Goal: Task Accomplishment & Management: Manage account settings

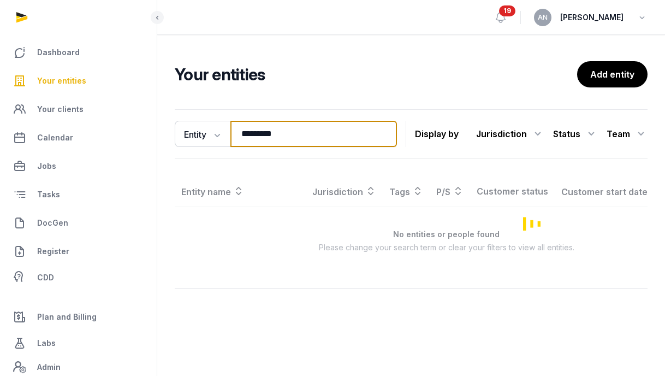
click at [260, 131] on input "*********" at bounding box center [313, 134] width 167 height 26
click at [259, 129] on input "*********" at bounding box center [313, 134] width 167 height 26
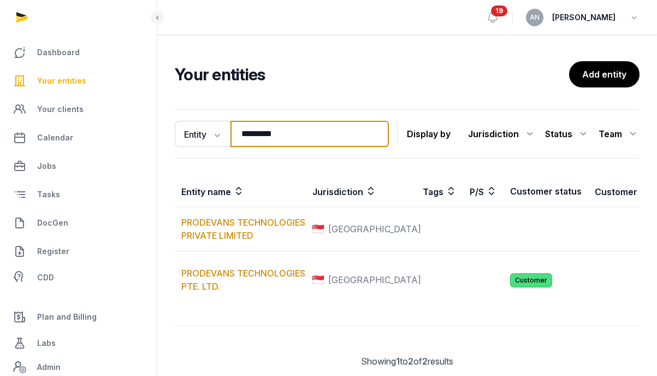
click at [259, 129] on input "*********" at bounding box center [309, 134] width 158 height 26
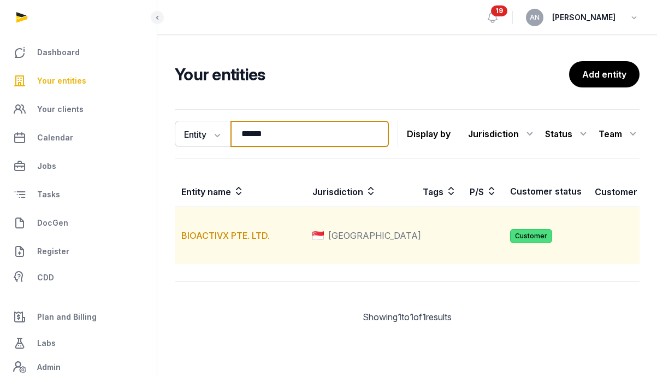
type input "******"
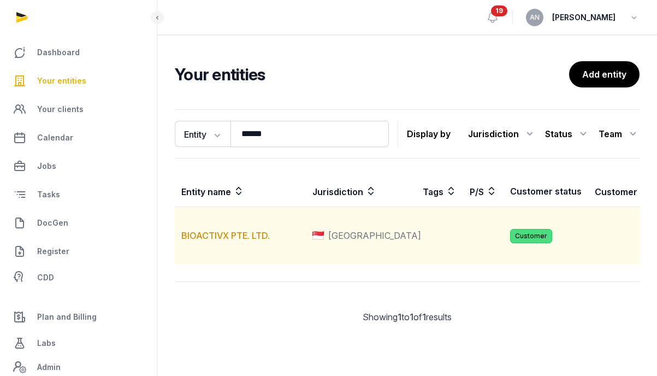
click at [204, 254] on td "BIOACTIVX PTE. LTD." at bounding box center [240, 235] width 131 height 57
click at [204, 241] on link "BIOACTIVX PTE. LTD." at bounding box center [225, 235] width 88 height 11
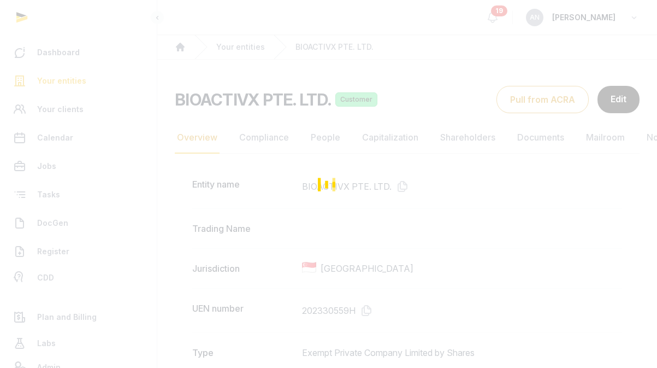
click at [248, 142] on div "Loading" at bounding box center [328, 184] width 657 height 368
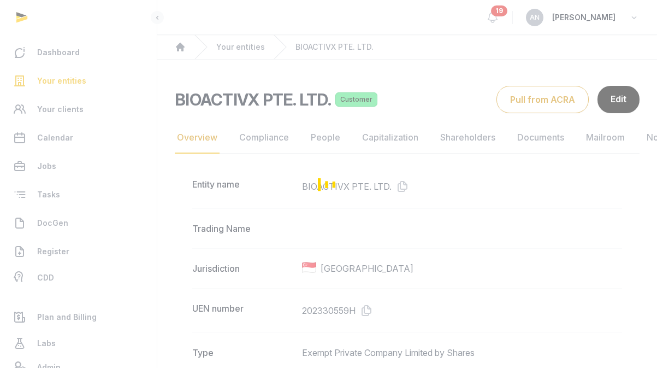
click at [267, 135] on div "Loading" at bounding box center [328, 184] width 657 height 368
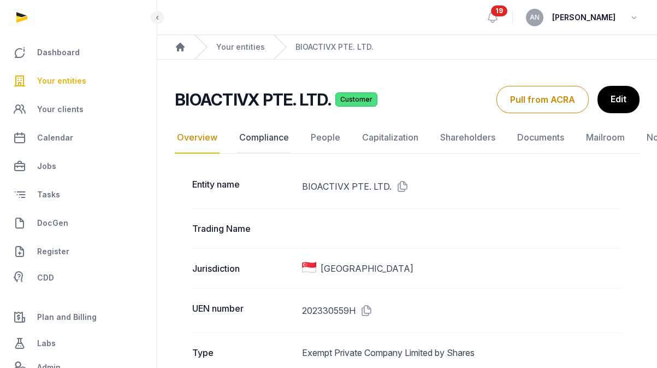
click at [267, 135] on link "Compliance" at bounding box center [264, 138] width 54 height 32
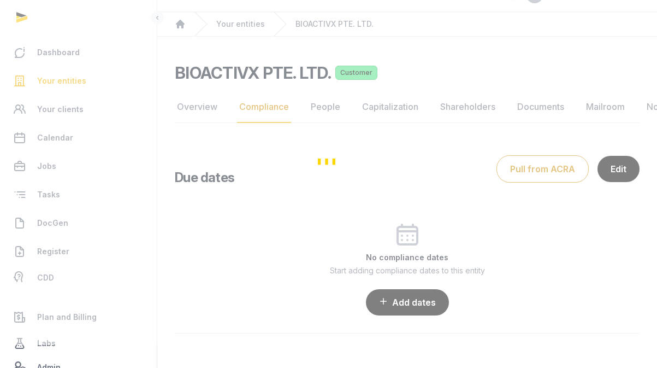
scroll to position [28, 0]
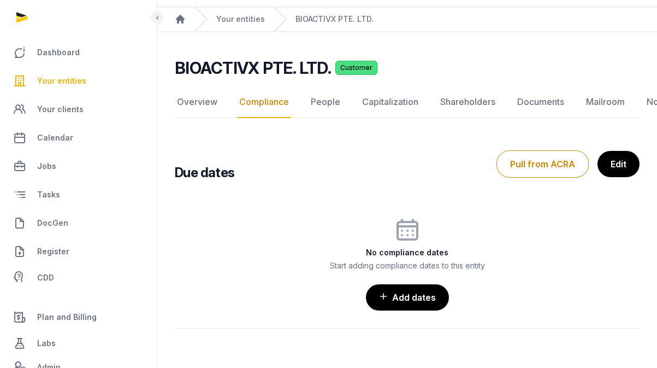
click at [531, 147] on div "Due dates Pull from ACRA Edit" at bounding box center [407, 163] width 465 height 35
click at [531, 163] on button "Pull from ACRA" at bounding box center [542, 163] width 92 height 27
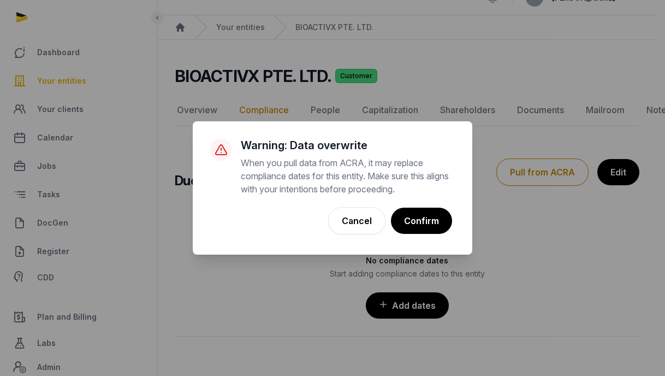
click at [614, 171] on div "× Warning: Data overwrite When you pull data from ACRA, it may replace complian…" at bounding box center [332, 188] width 665 height 376
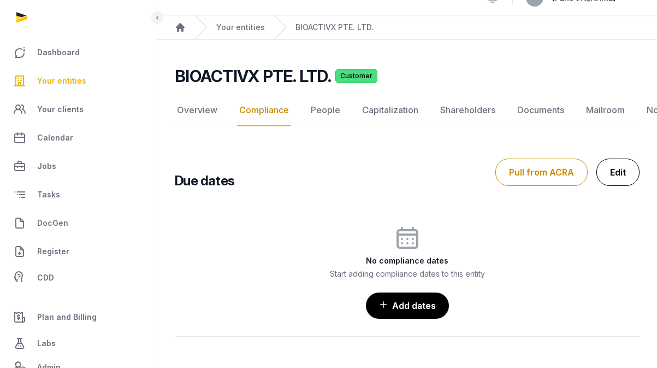
click at [629, 170] on link "Edit" at bounding box center [617, 171] width 43 height 27
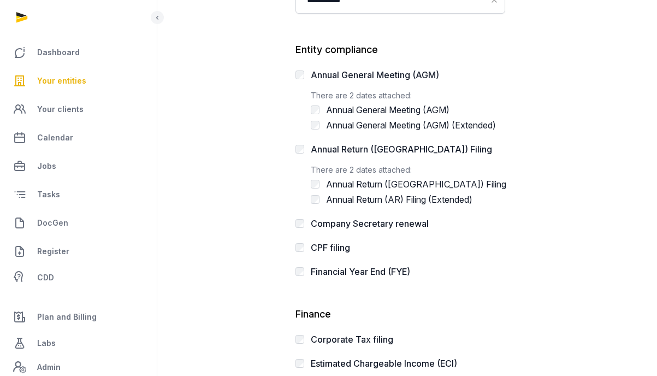
scroll to position [383, 0]
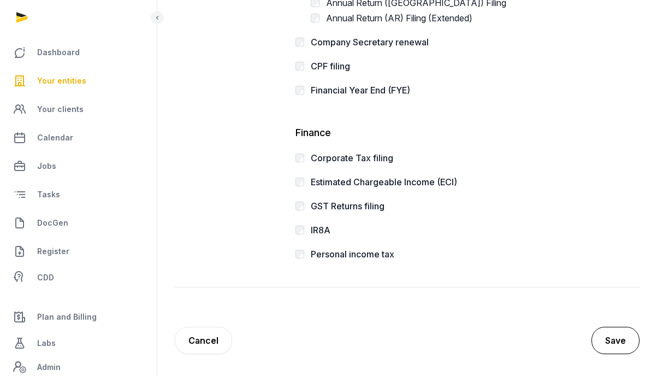
click at [620, 338] on button "Save" at bounding box center [615, 340] width 48 height 27
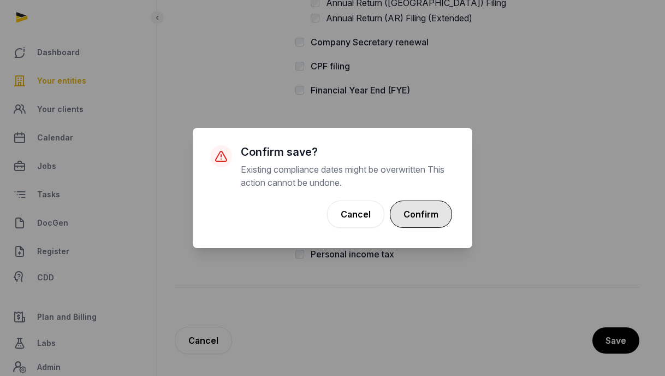
click at [440, 221] on button "Confirm" at bounding box center [421, 213] width 62 height 27
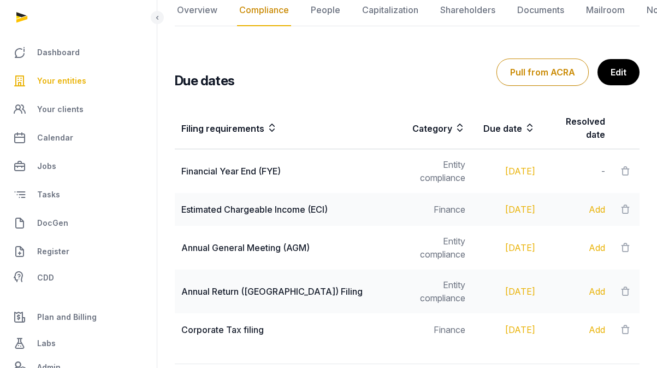
scroll to position [200, 0]
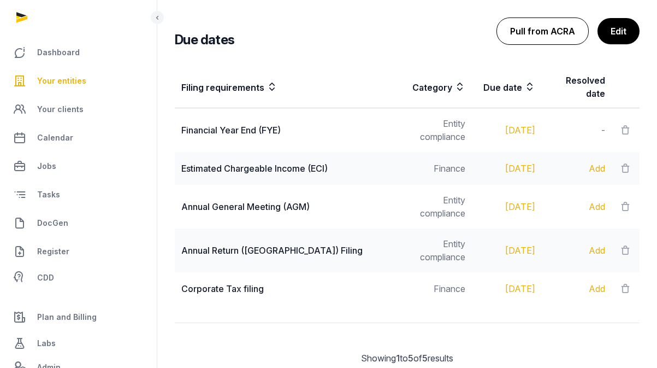
click at [548, 32] on button "Pull from ACRA" at bounding box center [542, 30] width 92 height 27
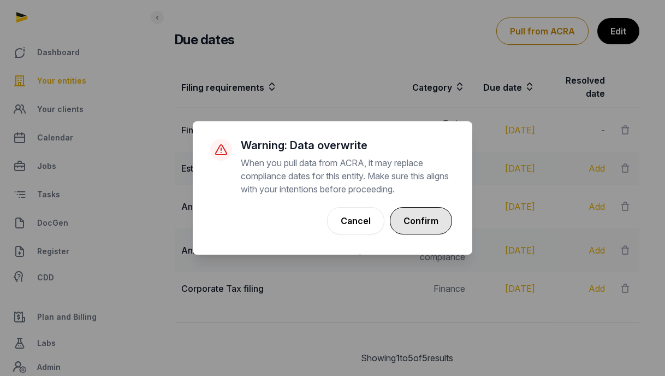
click at [429, 229] on button "Confirm" at bounding box center [421, 220] width 62 height 27
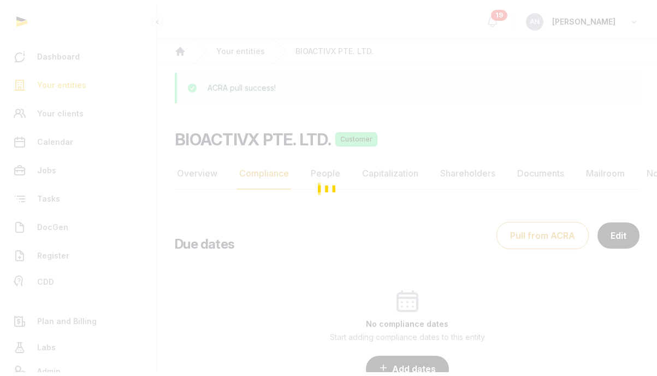
scroll to position [67, 0]
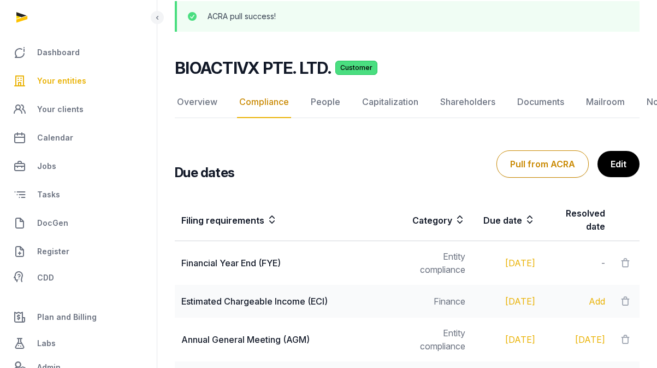
click at [162, 17] on div at bounding box center [157, 17] width 13 height 13
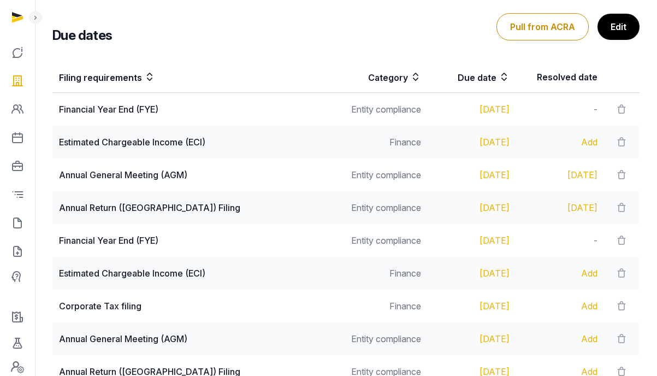
scroll to position [0, 0]
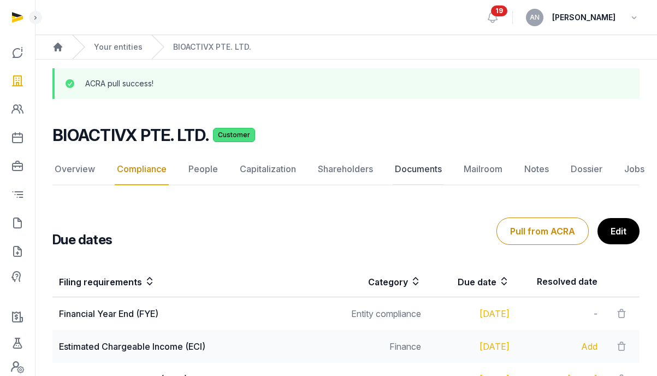
click at [416, 174] on link "Documents" at bounding box center [418, 169] width 51 height 32
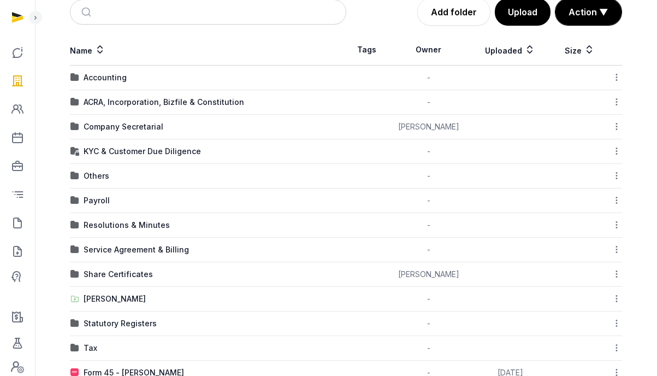
scroll to position [195, 0]
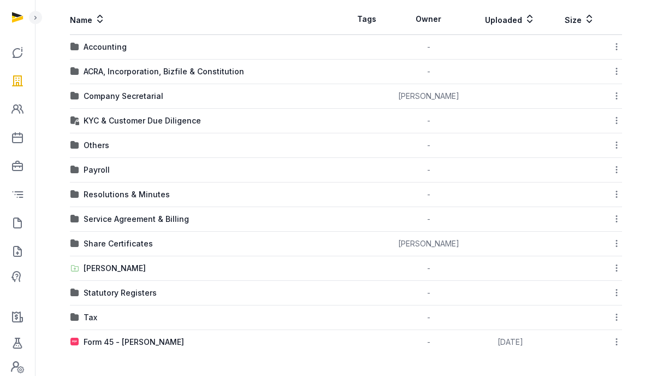
click at [110, 268] on div "[PERSON_NAME]" at bounding box center [115, 268] width 62 height 11
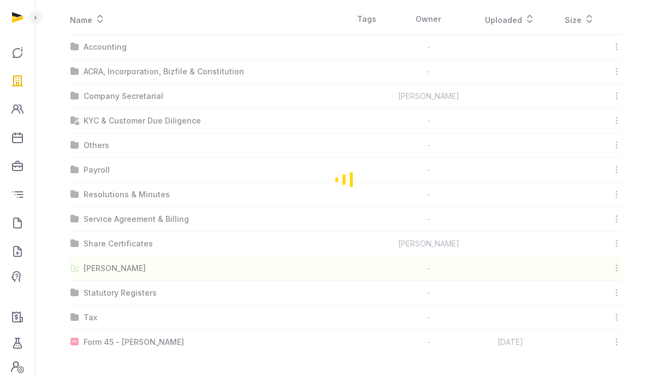
scroll to position [64, 0]
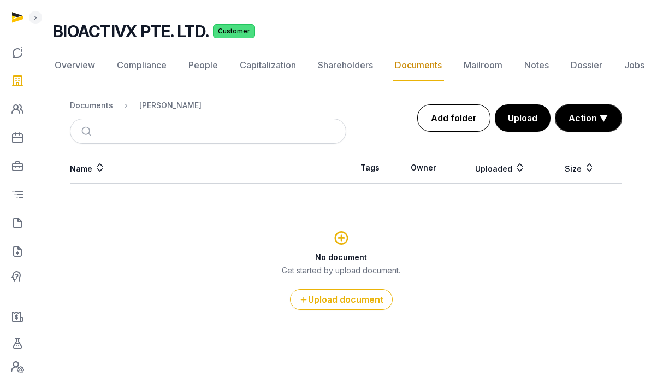
click at [446, 110] on link "Add folder" at bounding box center [453, 117] width 73 height 27
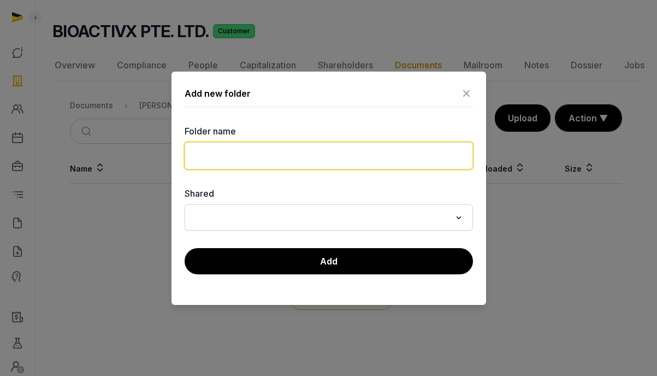
click at [377, 163] on input "text" at bounding box center [329, 155] width 288 height 27
type input "*"
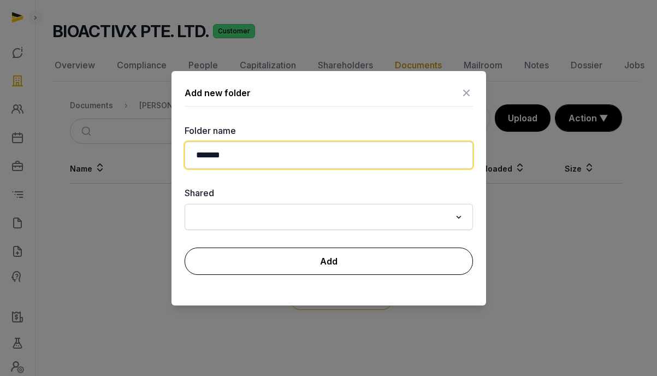
type input "*******"
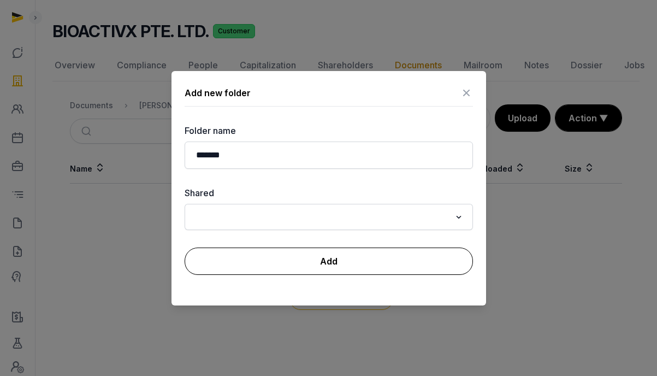
click at [394, 274] on div "Add new folder Folder name ******* Shared Loading... Add" at bounding box center [328, 188] width 315 height 234
click at [393, 262] on button "Add" at bounding box center [329, 260] width 288 height 27
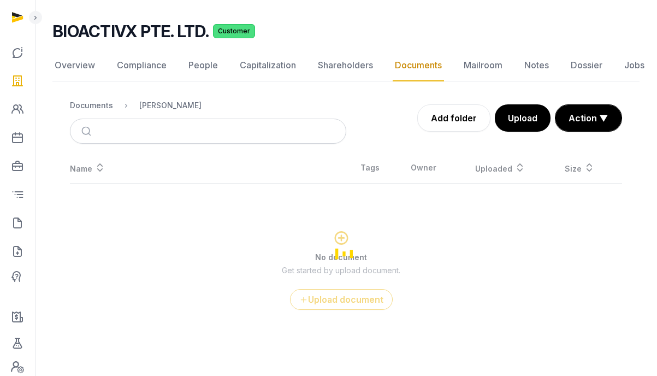
scroll to position [0, 0]
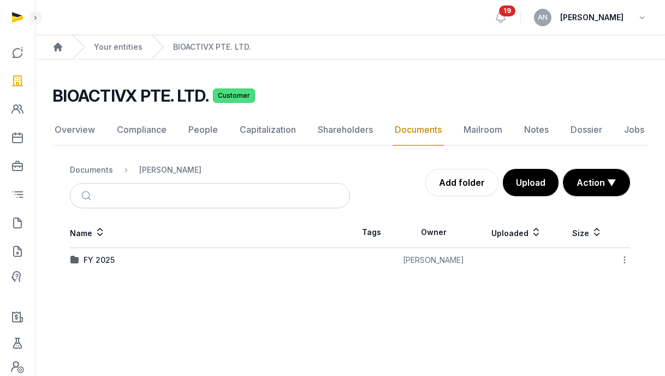
click at [624, 258] on icon at bounding box center [625, 259] width 10 height 11
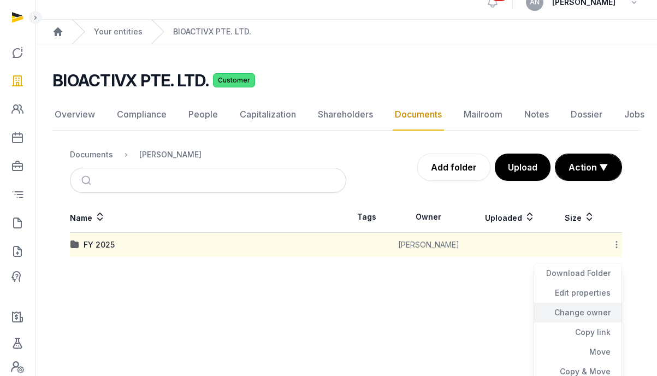
scroll to position [40, 0]
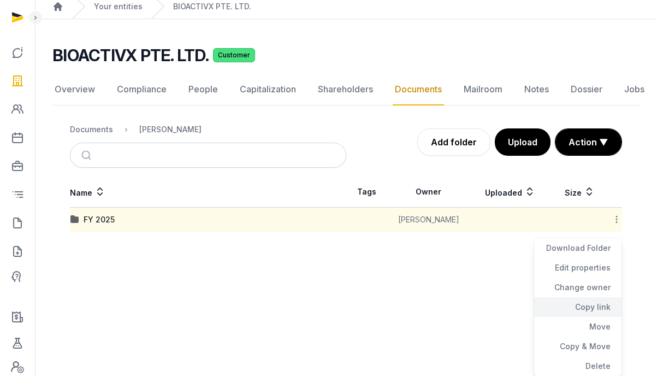
click at [594, 309] on div "Copy link" at bounding box center [577, 307] width 87 height 20
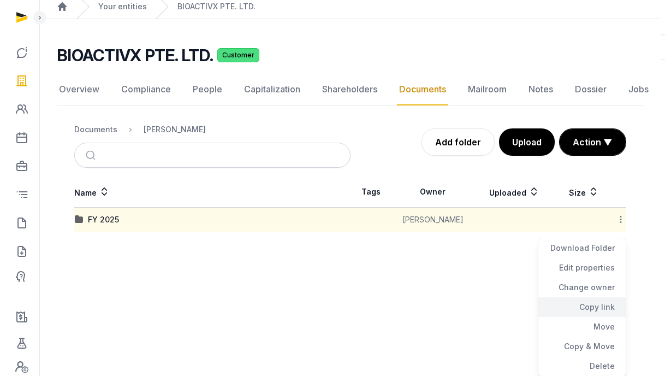
scroll to position [0, 0]
